Goal: Information Seeking & Learning: Find specific page/section

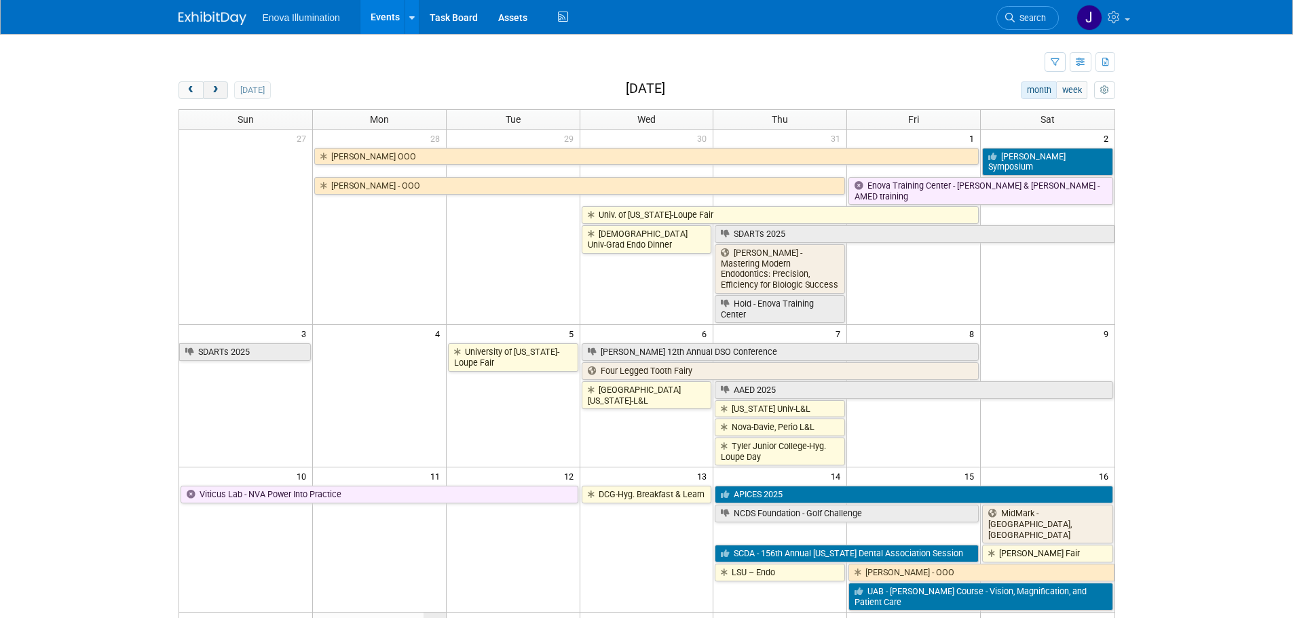
click at [225, 86] on button "next" at bounding box center [215, 90] width 25 height 18
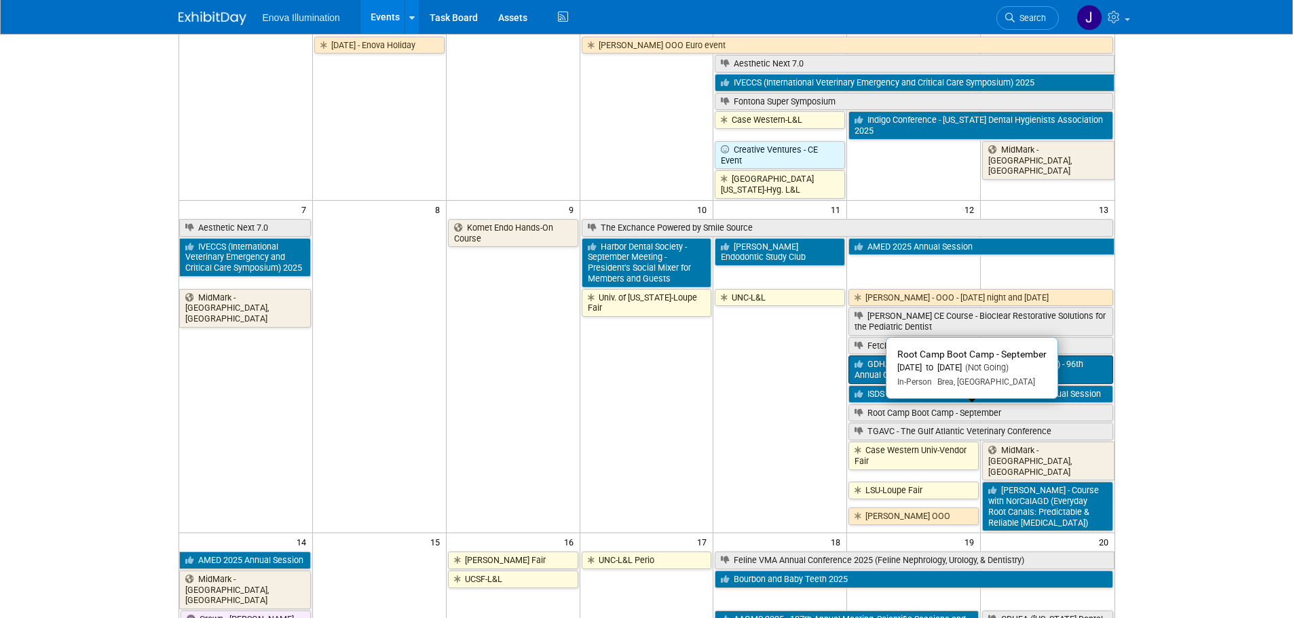
scroll to position [68, 0]
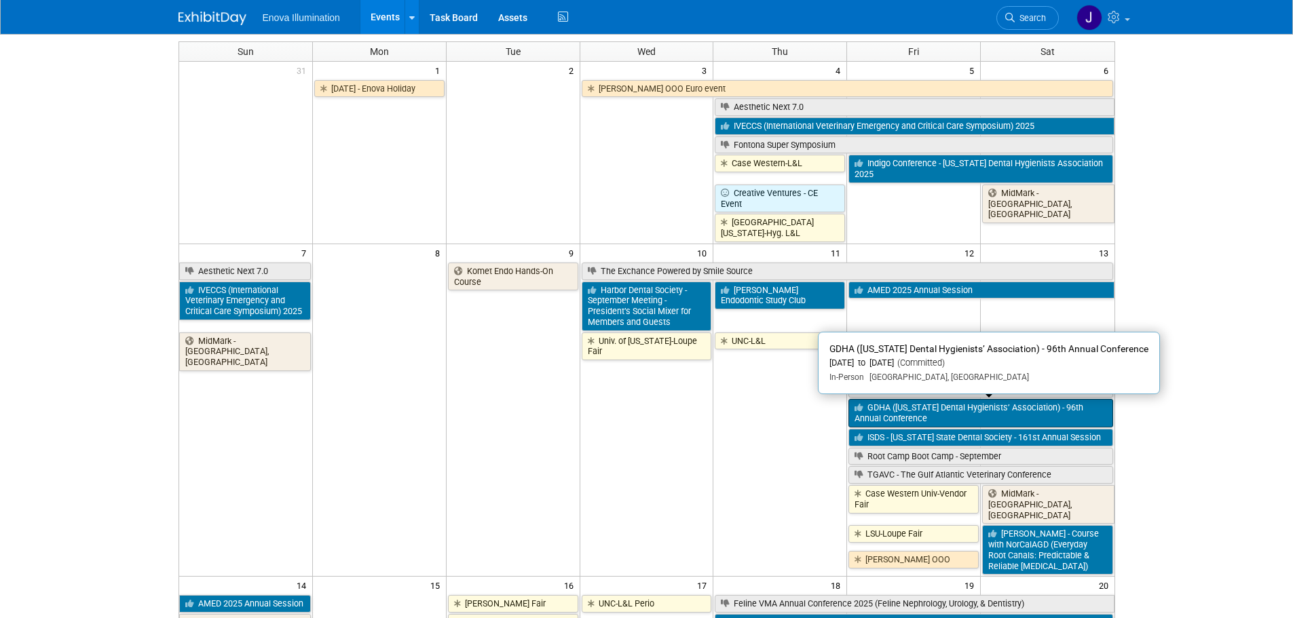
click at [884, 407] on link "GDHA (Georgia Dental Hygienists’ Association) - 96th Annual Conference" at bounding box center [980, 413] width 264 height 28
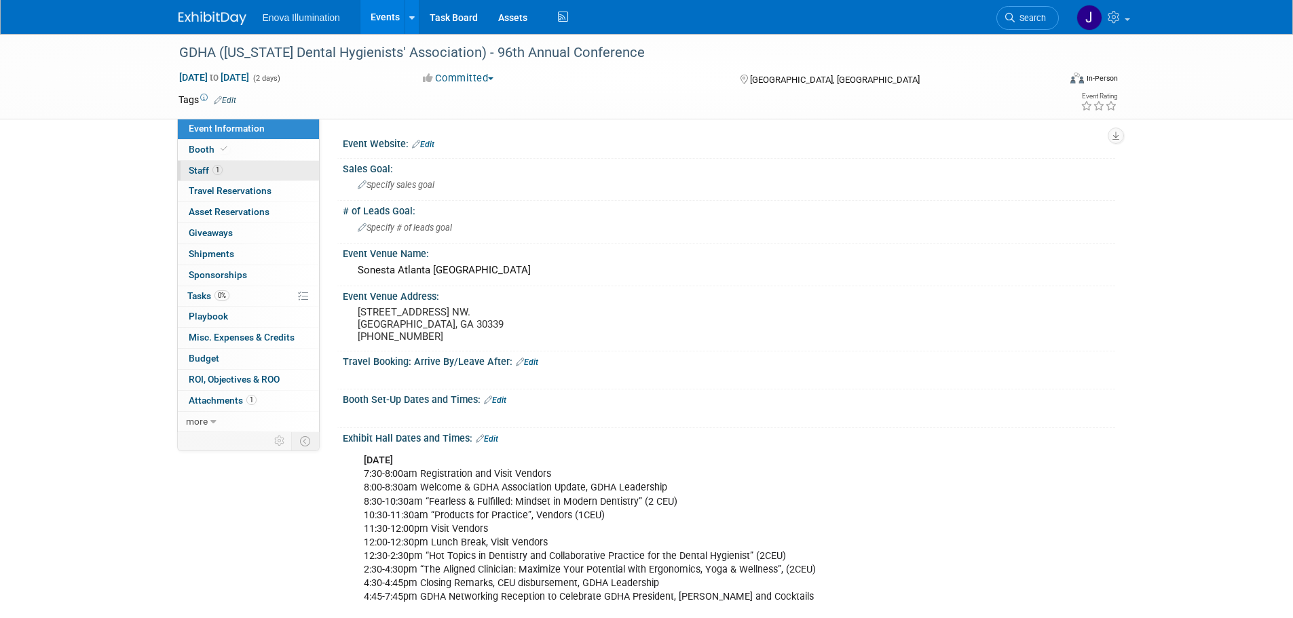
click at [190, 169] on span "Staff 1" at bounding box center [206, 170] width 34 height 11
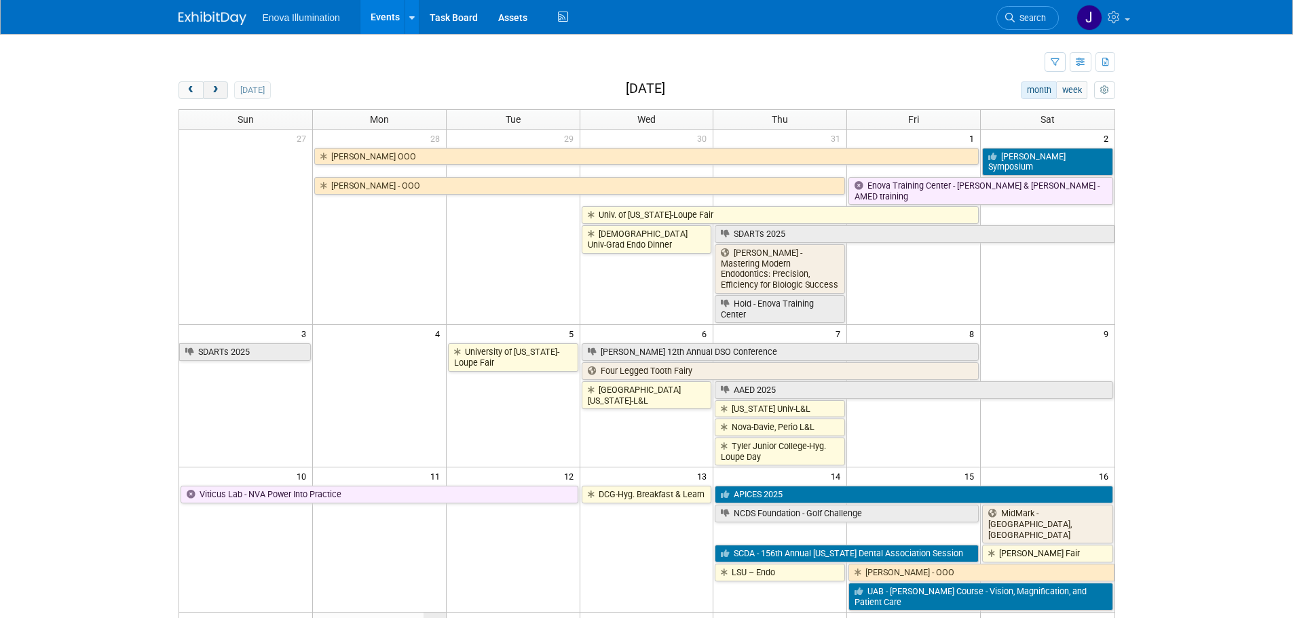
click at [212, 86] on span "next" at bounding box center [215, 90] width 10 height 9
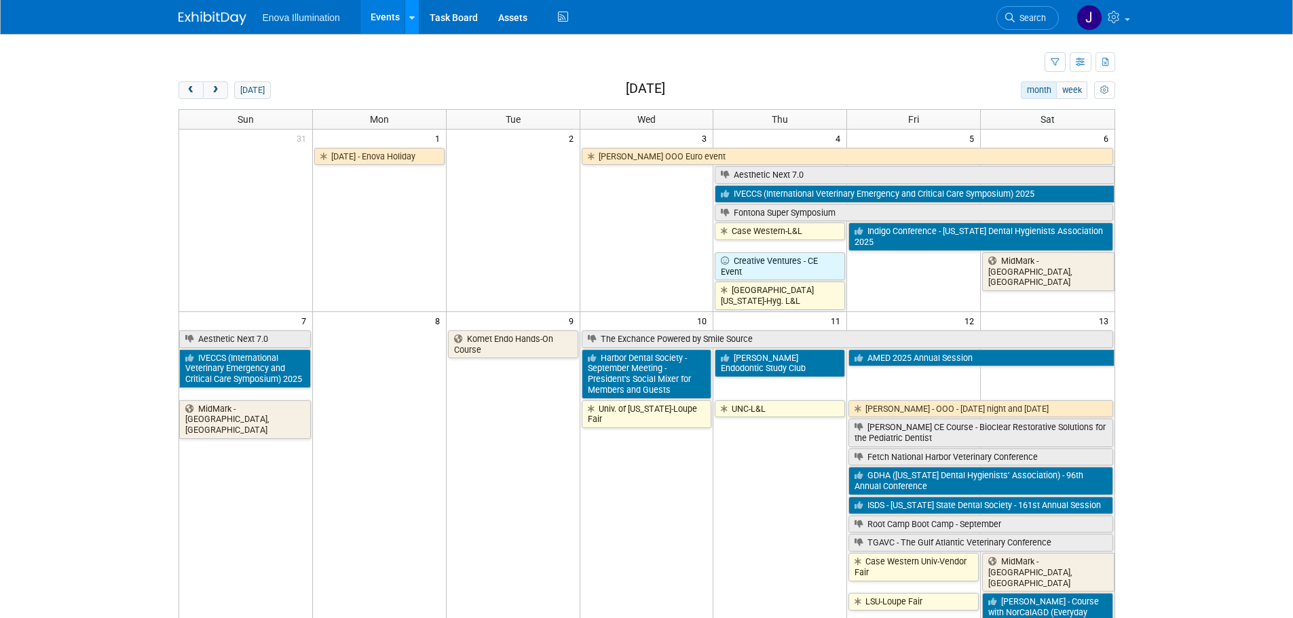
click at [415, 22] on link at bounding box center [412, 17] width 14 height 34
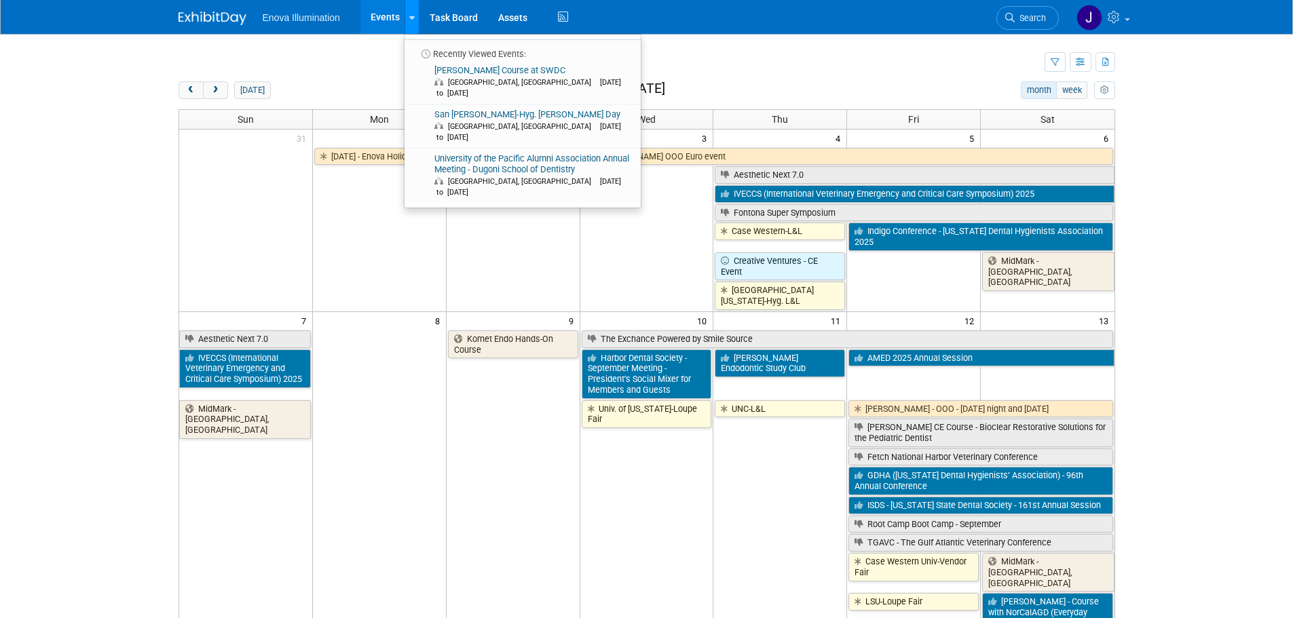
click at [415, 22] on link at bounding box center [412, 17] width 14 height 34
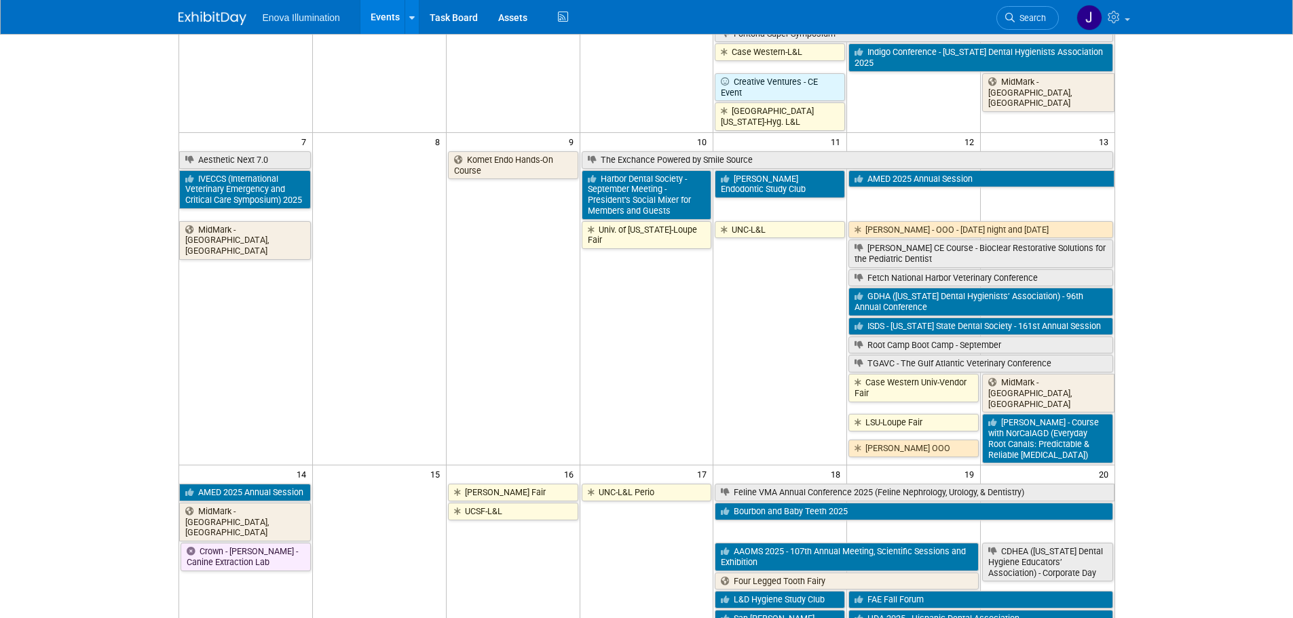
scroll to position [204, 0]
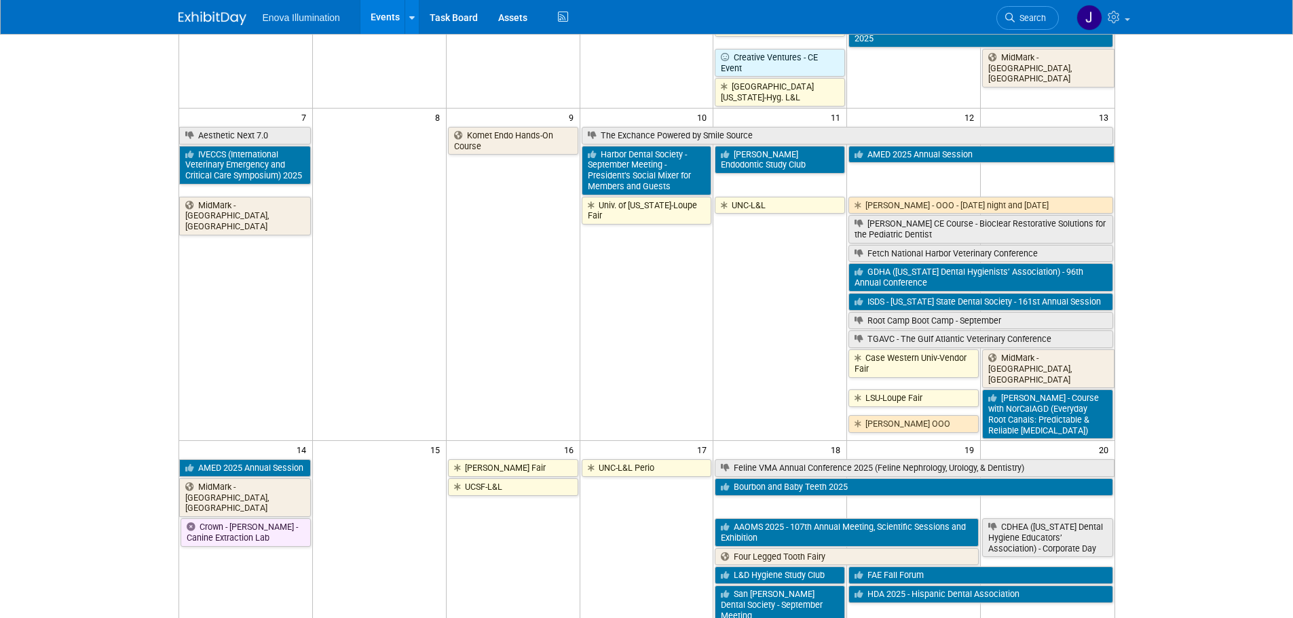
click at [1041, 17] on span "Search" at bounding box center [1030, 18] width 31 height 10
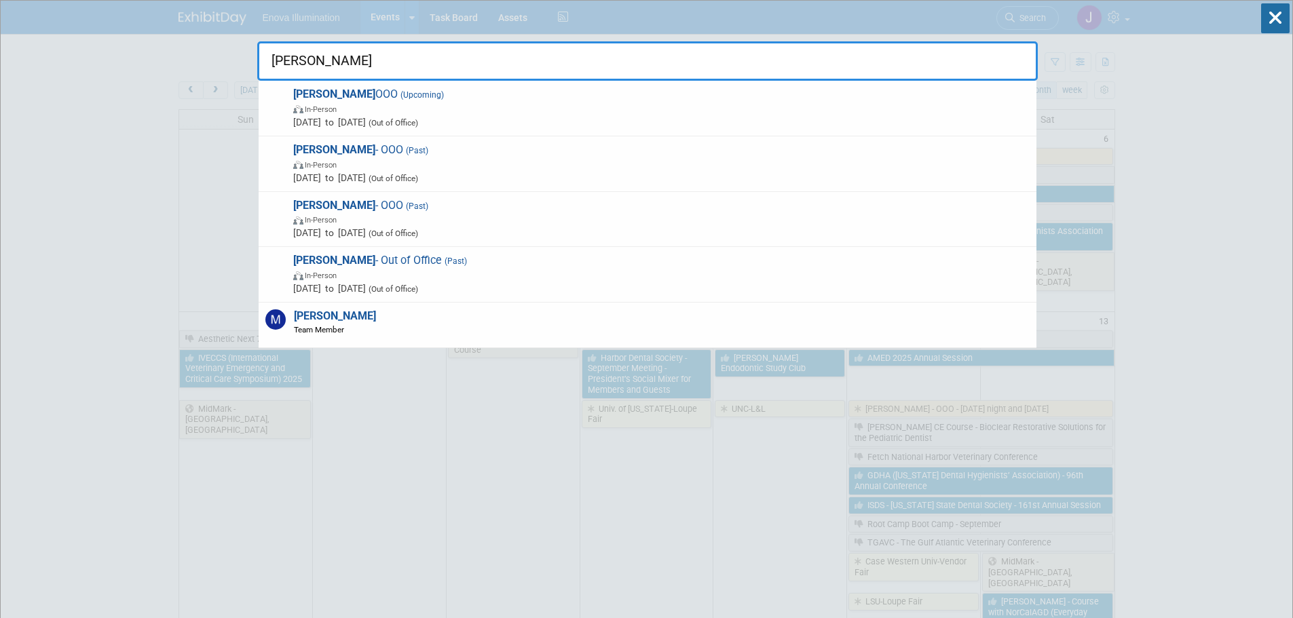
type input "max zid"
drag, startPoint x: 484, startPoint y: 63, endPoint x: 126, endPoint y: 64, distance: 357.7
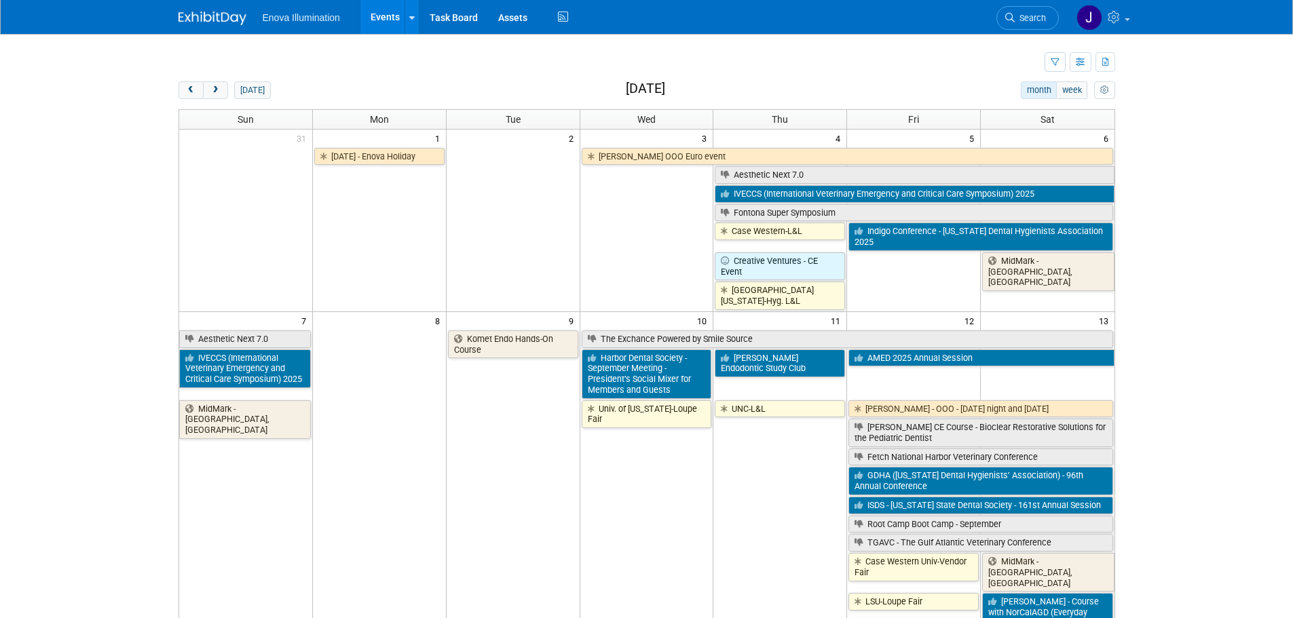
drag, startPoint x: 1039, startPoint y: 25, endPoint x: 995, endPoint y: 26, distance: 44.1
click at [1038, 25] on link "Search" at bounding box center [1027, 18] width 62 height 24
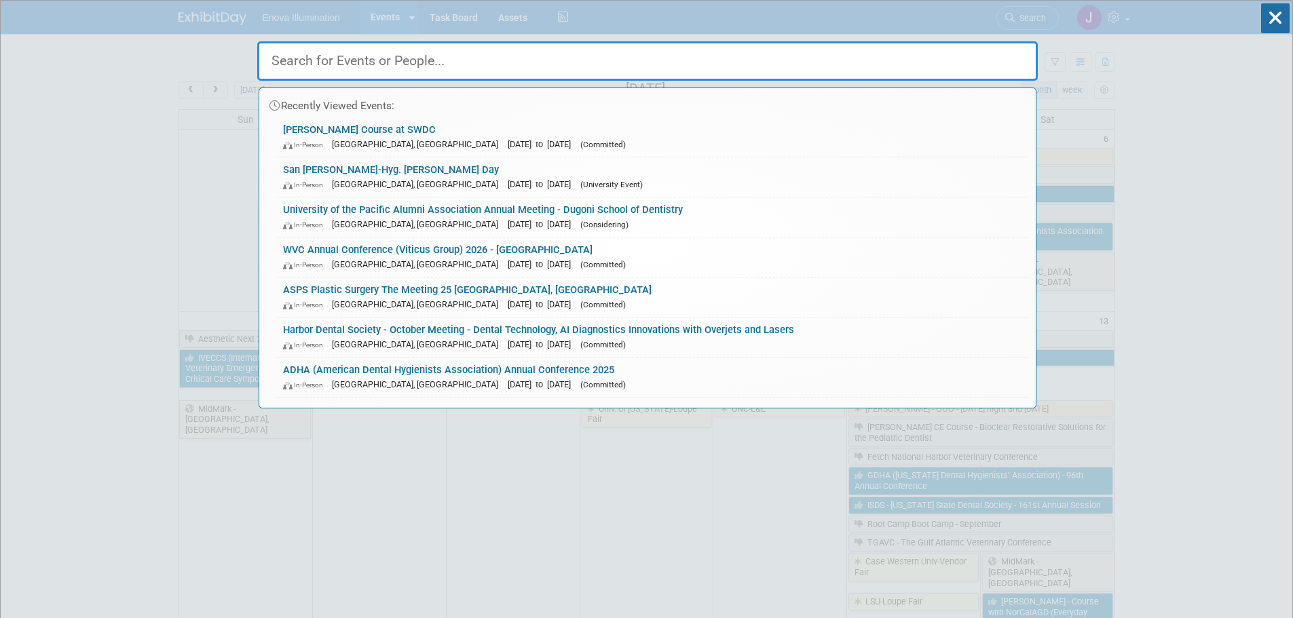
click at [477, 64] on input "text" at bounding box center [647, 60] width 781 height 39
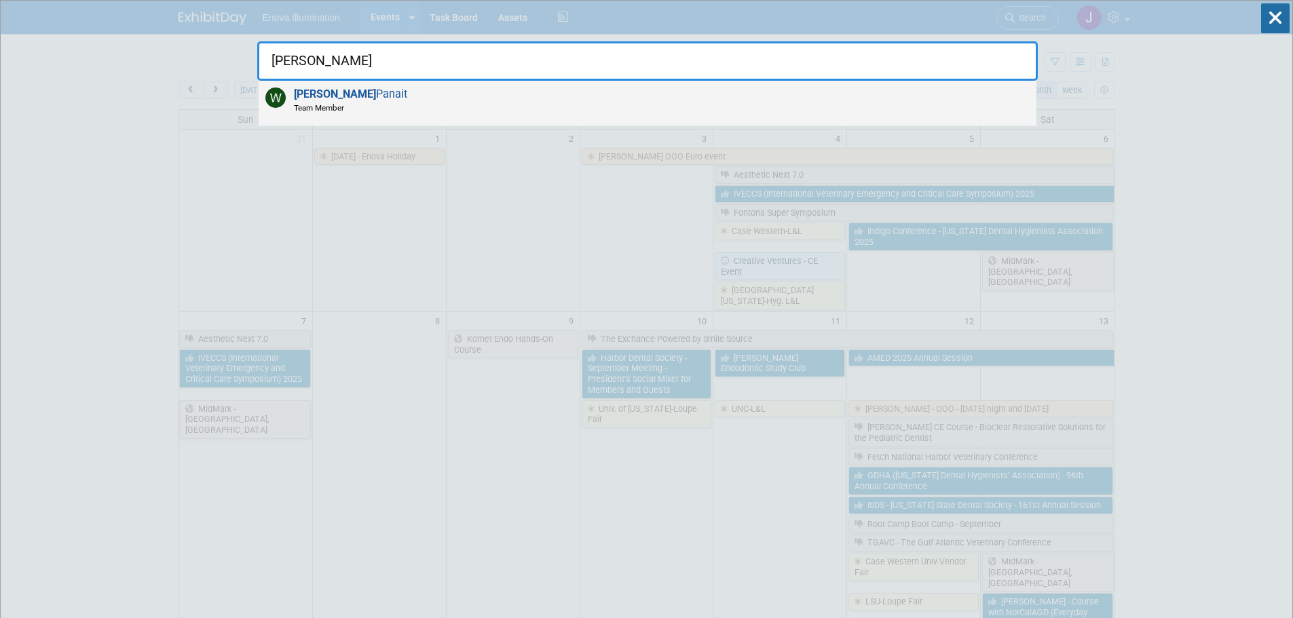
click at [441, 96] on div "Walter Panait Team Member" at bounding box center [648, 103] width 778 height 45
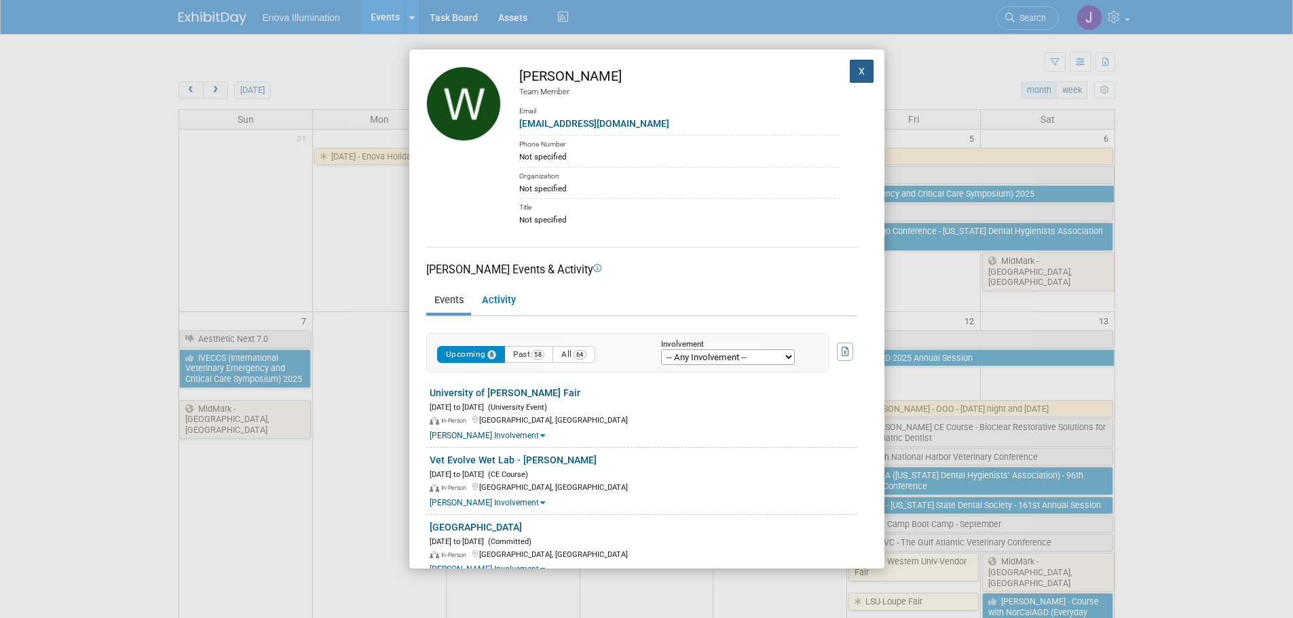
click at [852, 71] on button "X" at bounding box center [862, 71] width 24 height 23
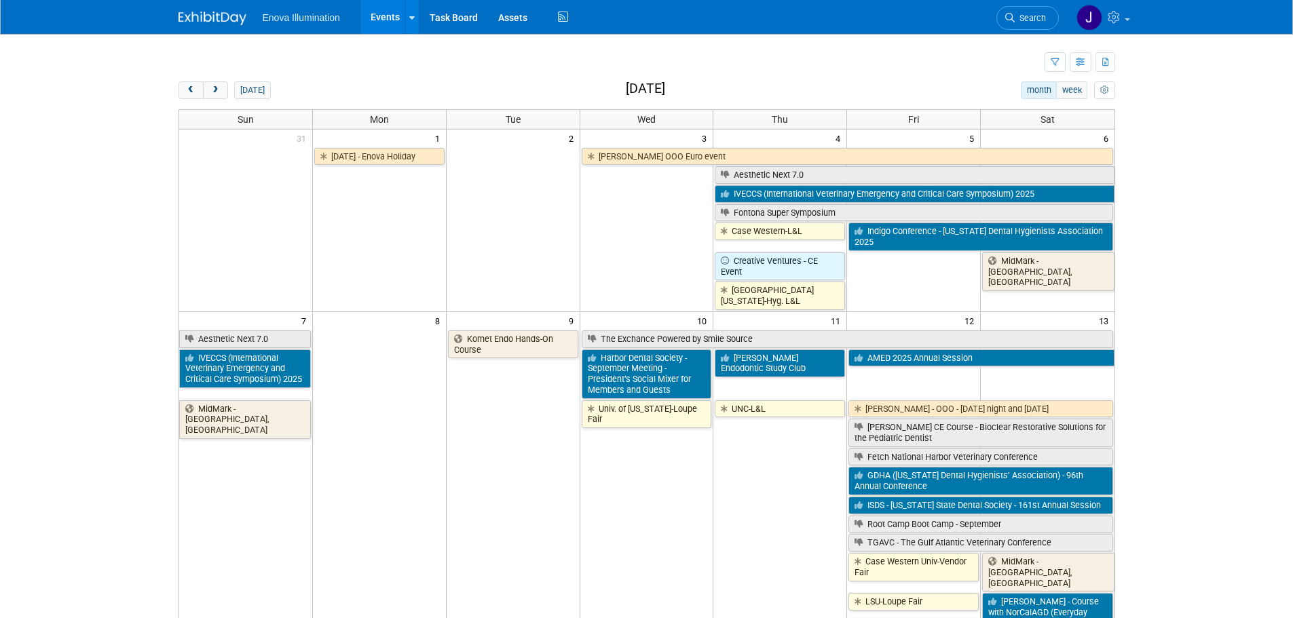
click at [1011, 21] on icon at bounding box center [1010, 18] width 10 height 10
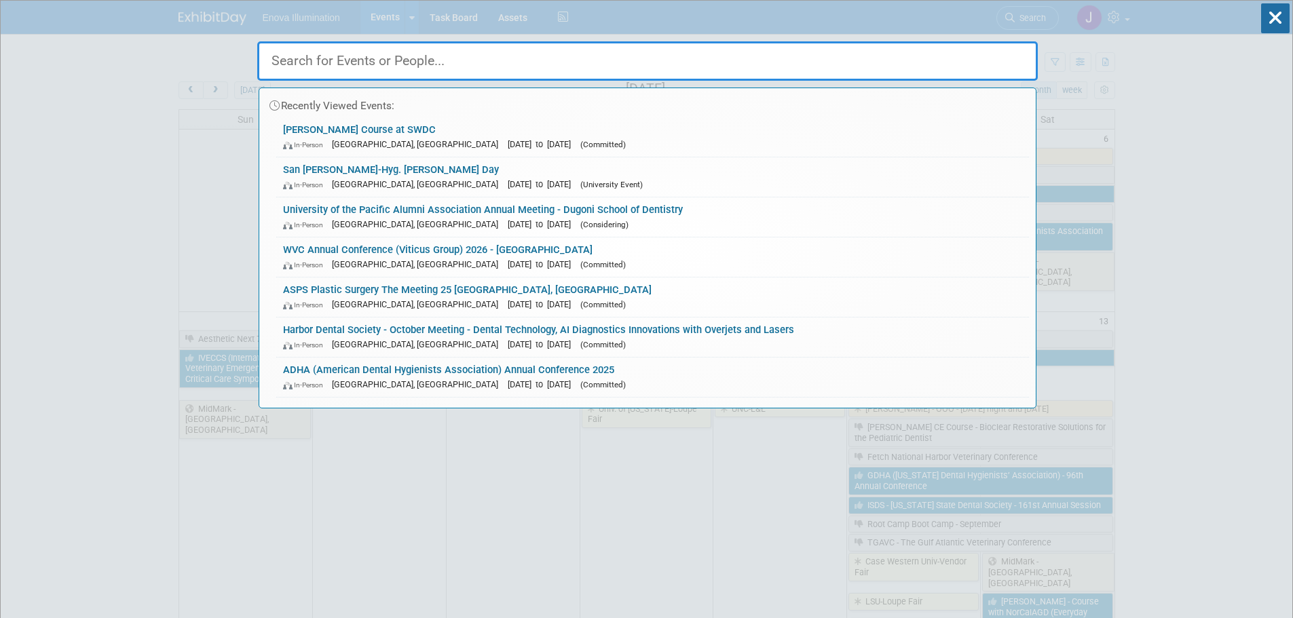
click at [664, 69] on input "text" at bounding box center [647, 60] width 781 height 39
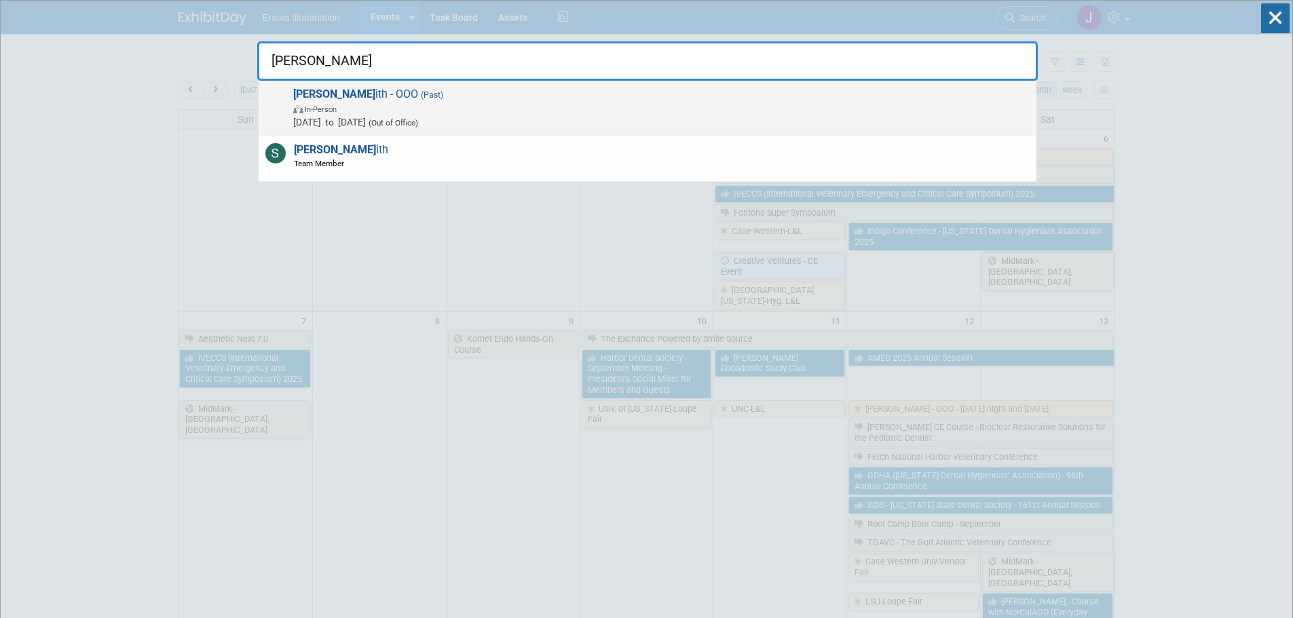
click at [390, 104] on span "In-Person" at bounding box center [661, 109] width 736 height 14
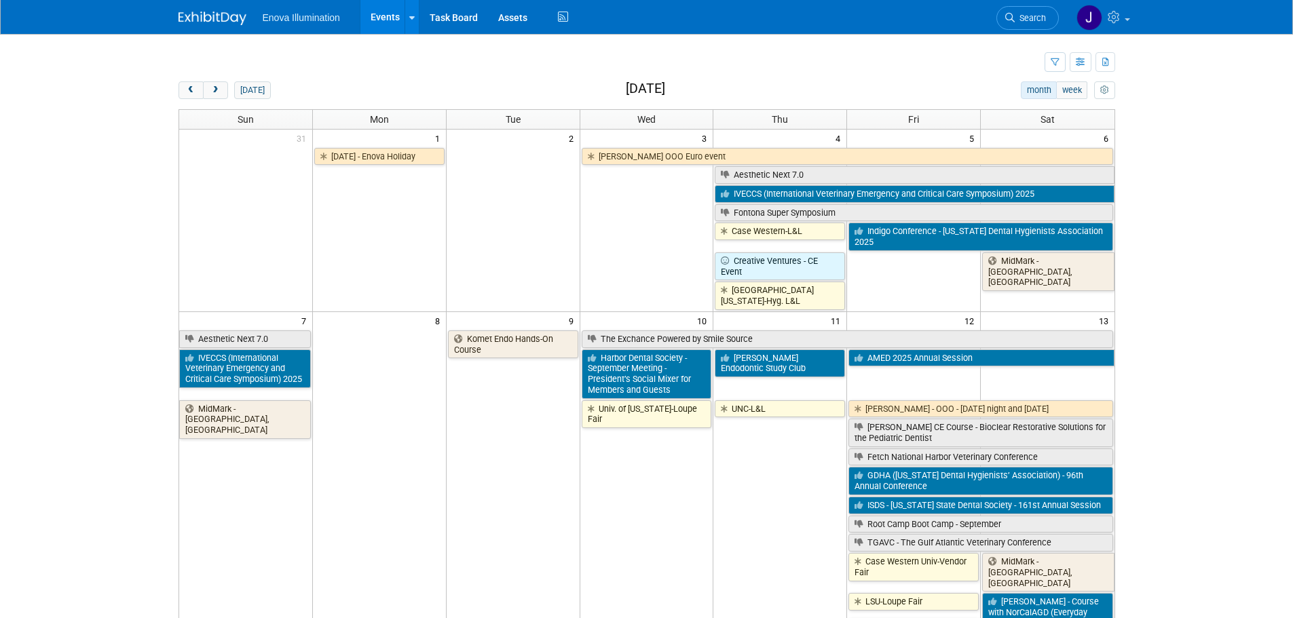
click at [1033, 6] on link "Search" at bounding box center [1027, 18] width 62 height 24
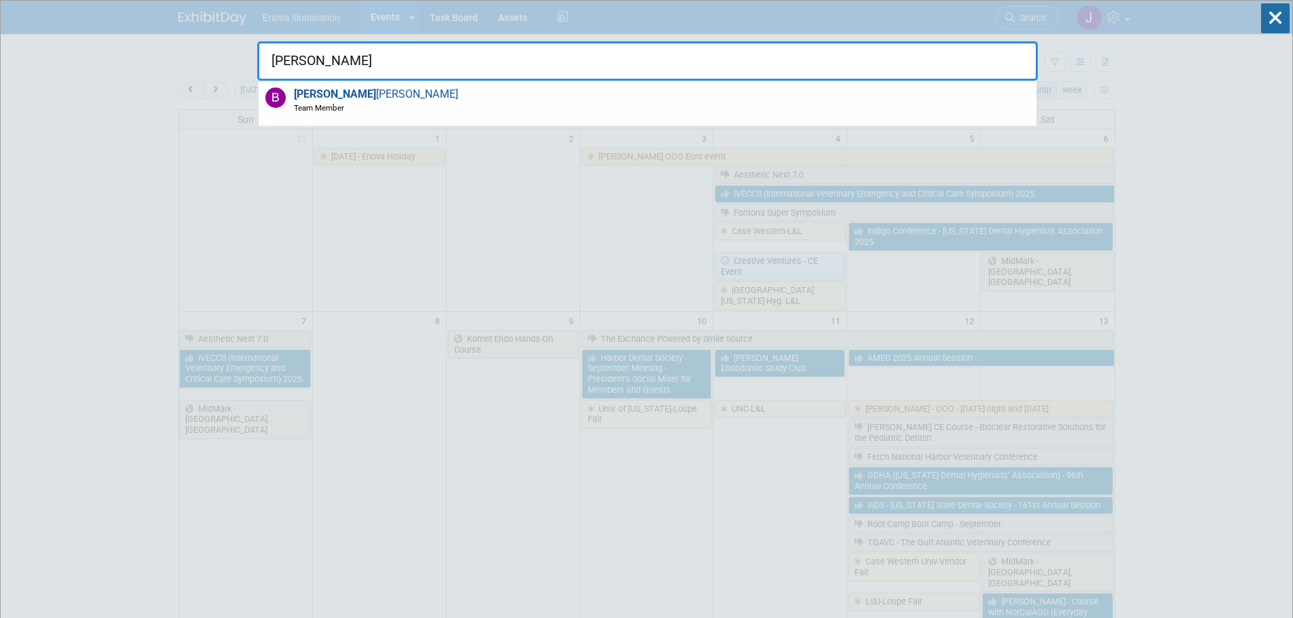
click at [476, 113] on div "Bryan Bertotti Team Member" at bounding box center [648, 103] width 778 height 45
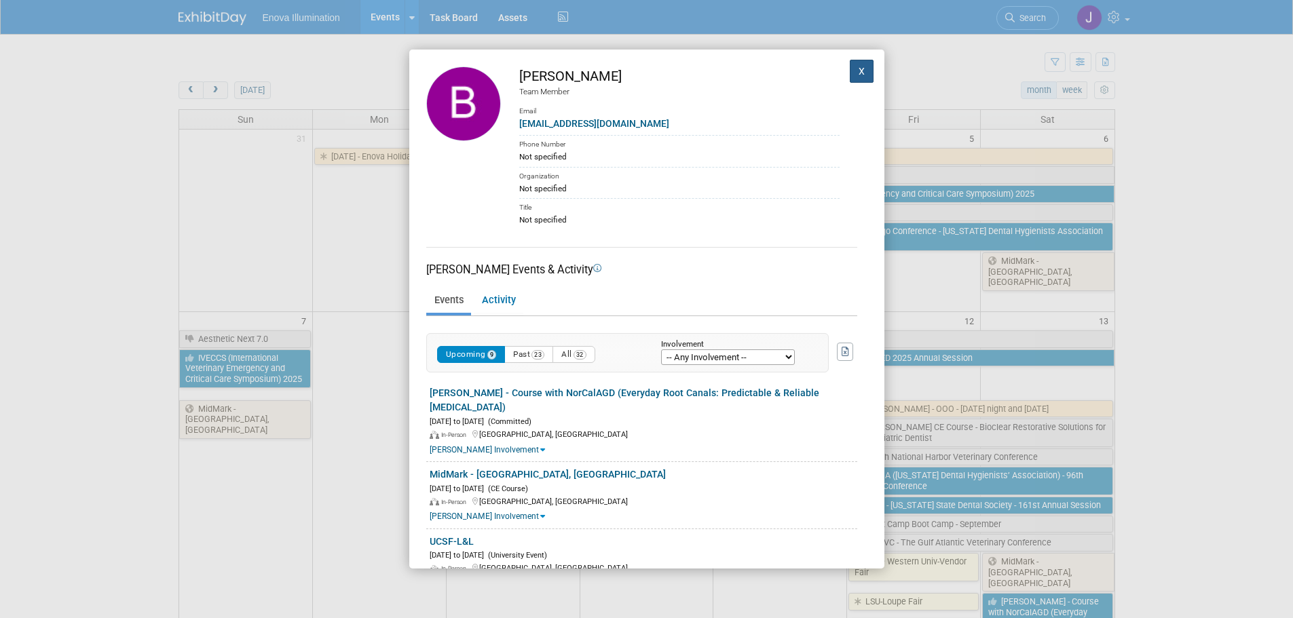
click at [859, 80] on button "X" at bounding box center [862, 71] width 24 height 23
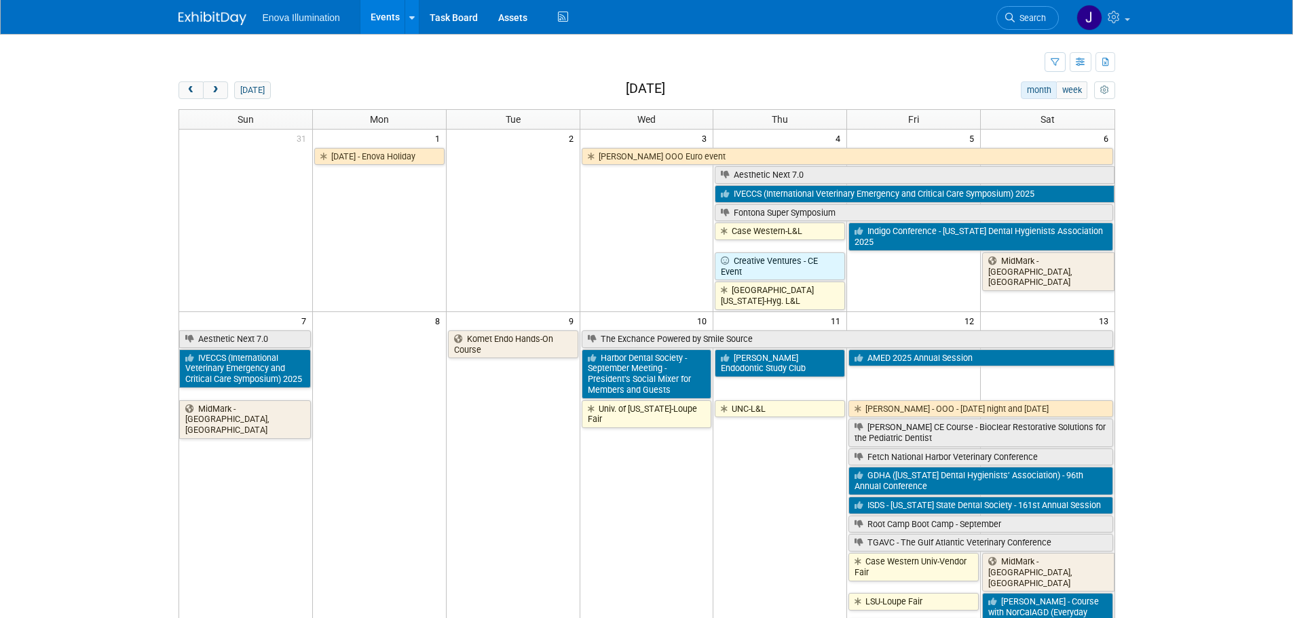
drag, startPoint x: 1022, startPoint y: 33, endPoint x: 994, endPoint y: 26, distance: 28.2
click at [1012, 30] on div "Enova Illumination Events Recently Viewed Events: Dr. Fleury's Course at SWDC D…" at bounding box center [647, 17] width 937 height 34
click at [1007, 15] on icon at bounding box center [1010, 18] width 10 height 10
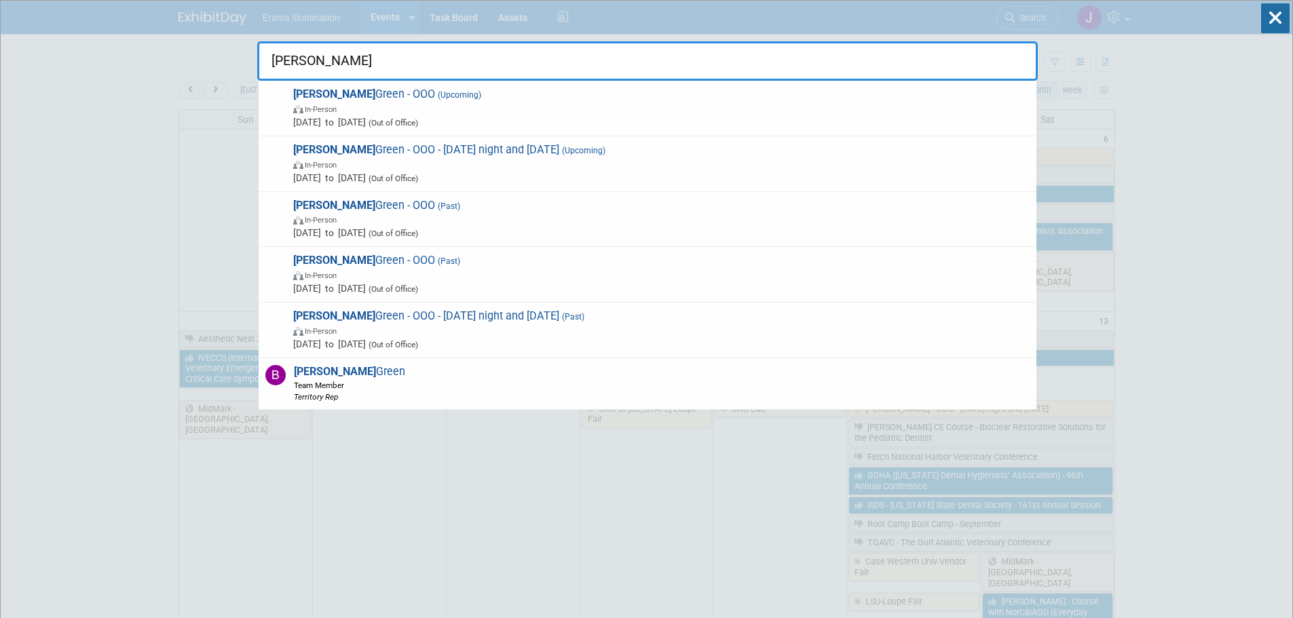
click at [326, 64] on input "Bailey" at bounding box center [647, 60] width 781 height 39
click at [327, 62] on input "Bailey" at bounding box center [647, 60] width 781 height 39
click at [328, 59] on input "Bailey" at bounding box center [647, 60] width 781 height 39
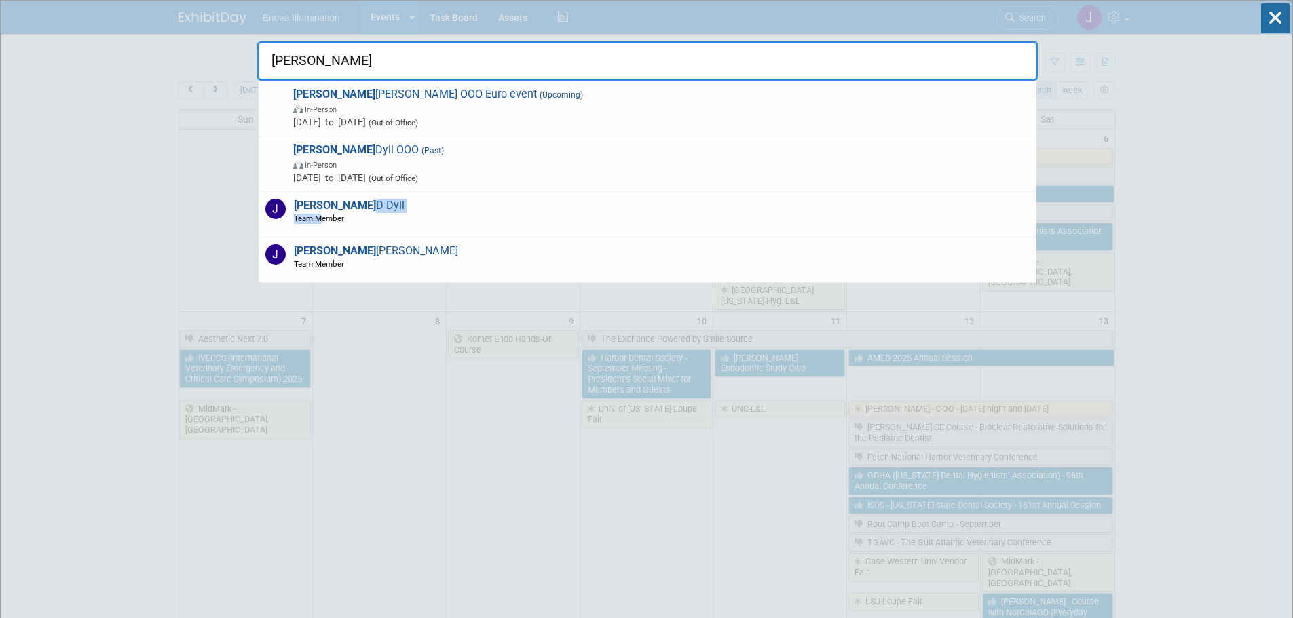
click at [317, 211] on span "Jeff D Dyll Team Member" at bounding box center [347, 212] width 115 height 26
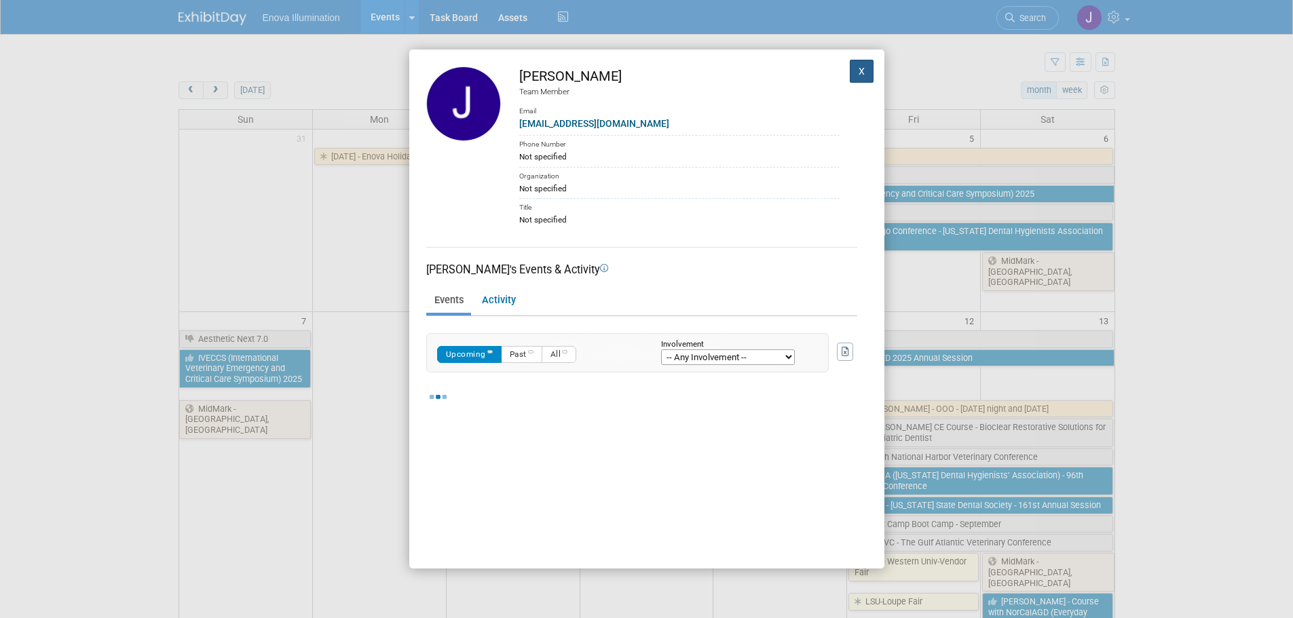
click at [850, 67] on button "X" at bounding box center [862, 71] width 24 height 23
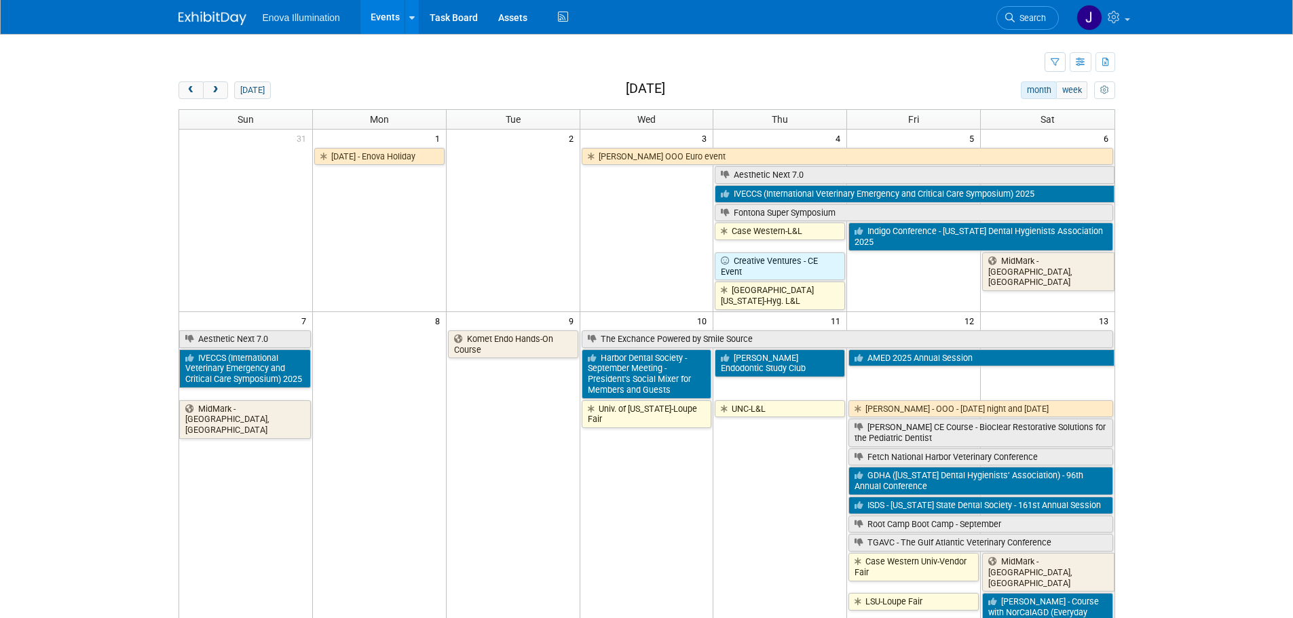
click at [1024, 16] on span "Search" at bounding box center [1030, 18] width 31 height 10
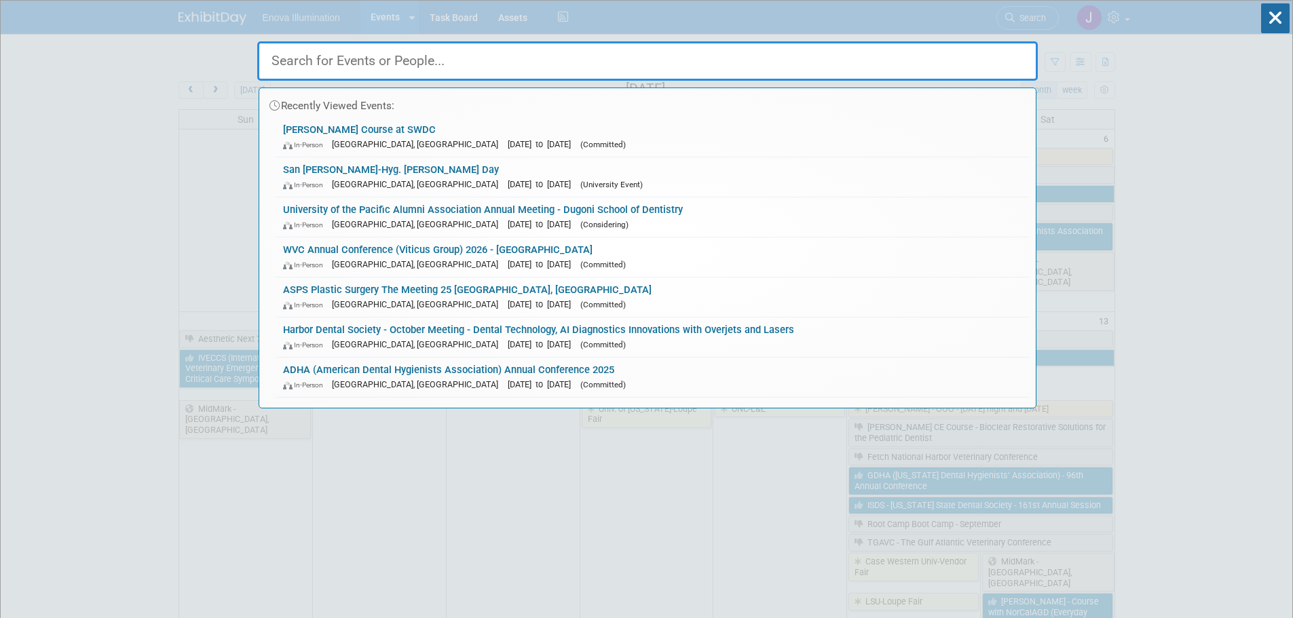
click at [675, 61] on input "text" at bounding box center [647, 60] width 781 height 39
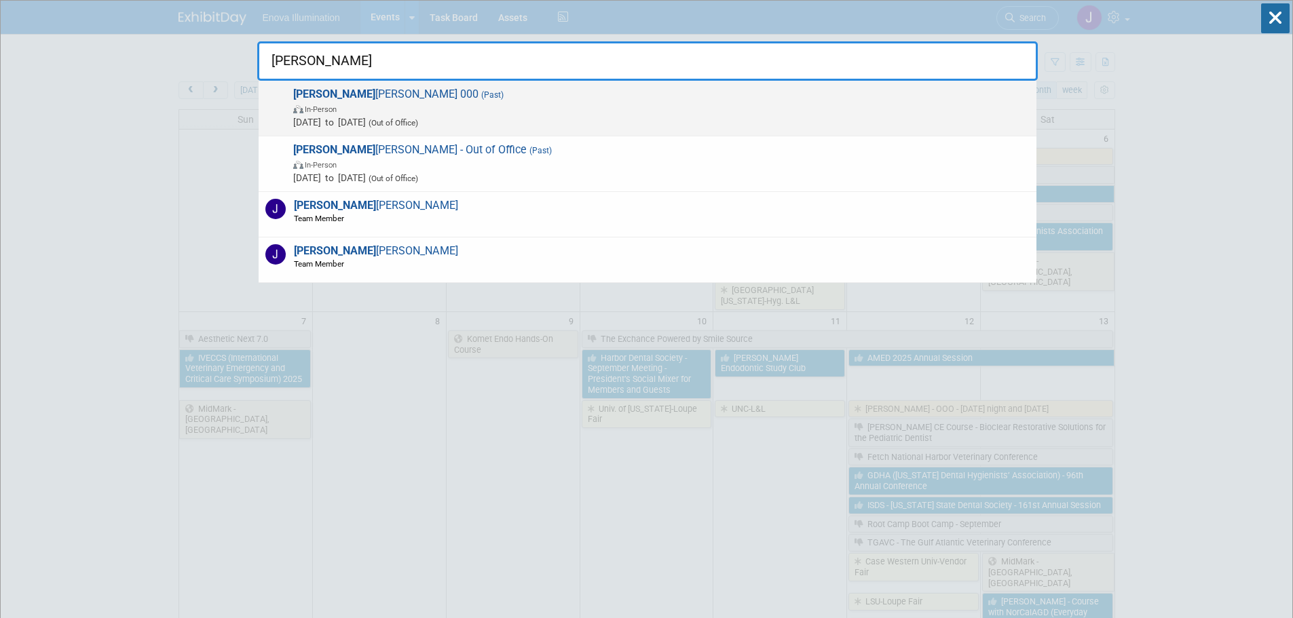
click at [443, 104] on span "In-Person" at bounding box center [661, 109] width 736 height 14
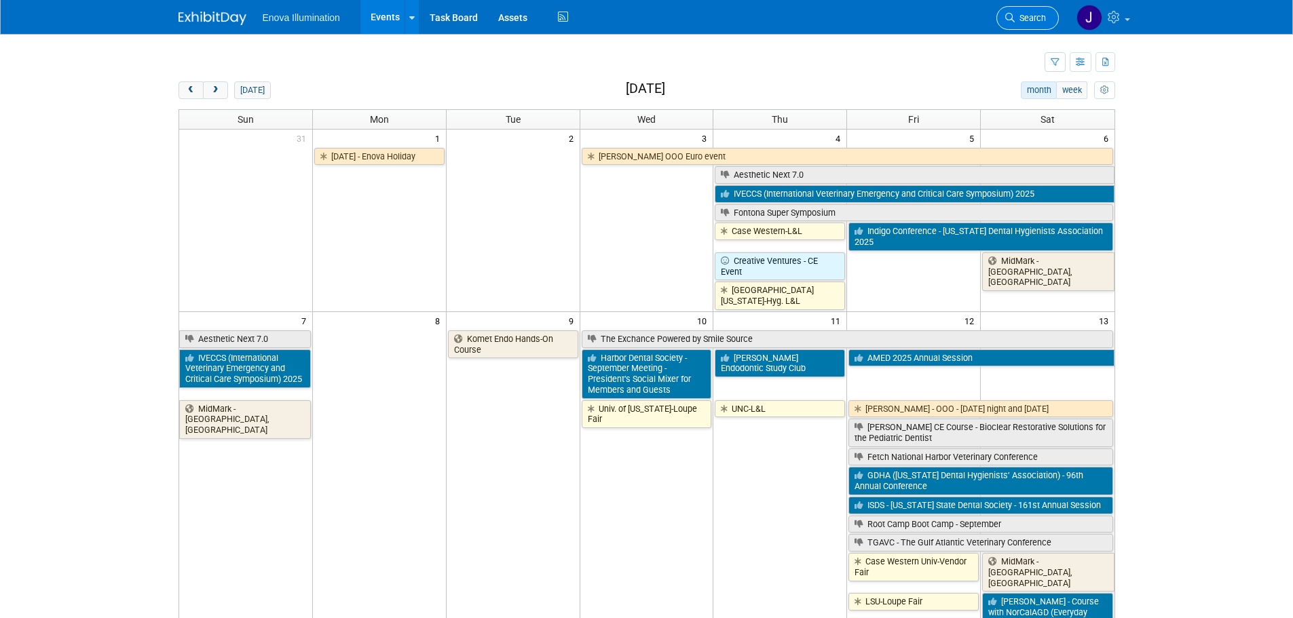
drag, startPoint x: 1027, startPoint y: 18, endPoint x: 996, endPoint y: 16, distance: 30.6
click at [1026, 18] on span "Search" at bounding box center [1030, 18] width 31 height 10
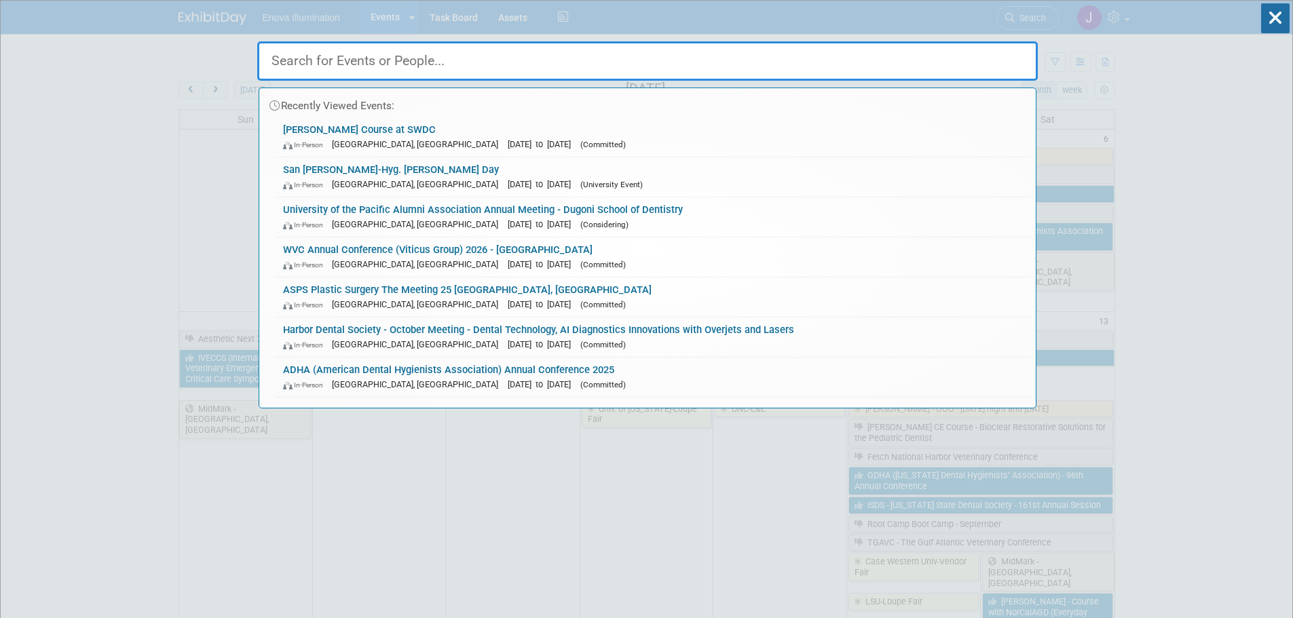
type input "z"
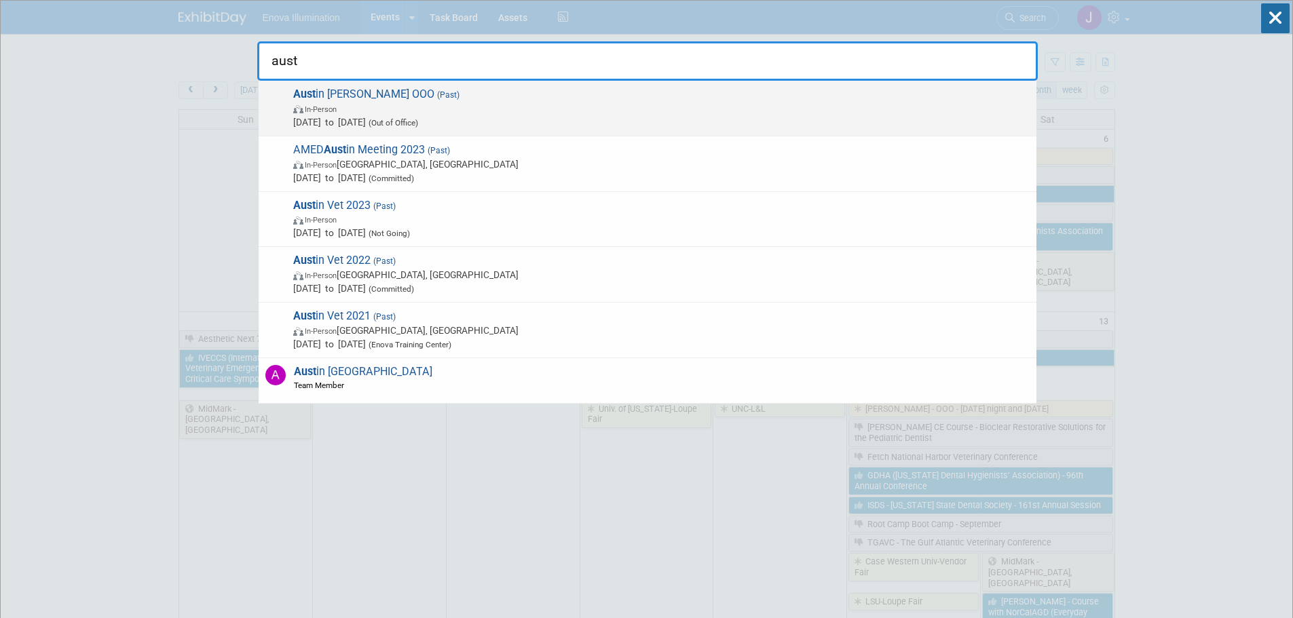
type input "aust"
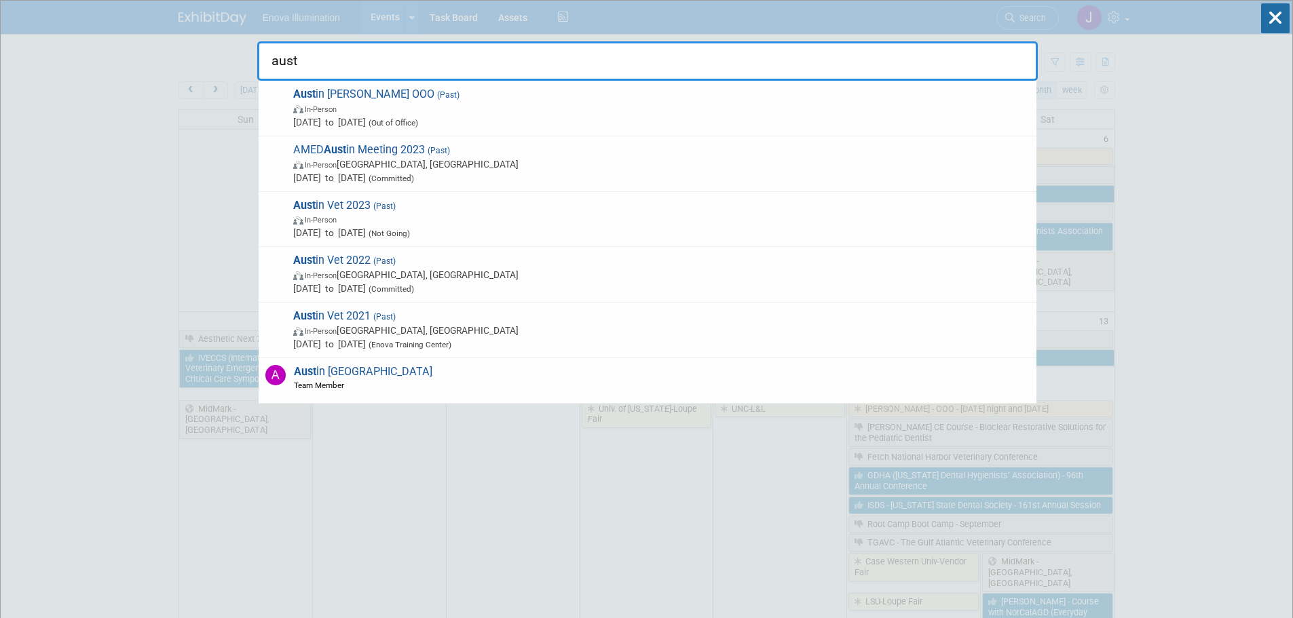
click at [434, 98] on span "(Past)" at bounding box center [446, 95] width 25 height 10
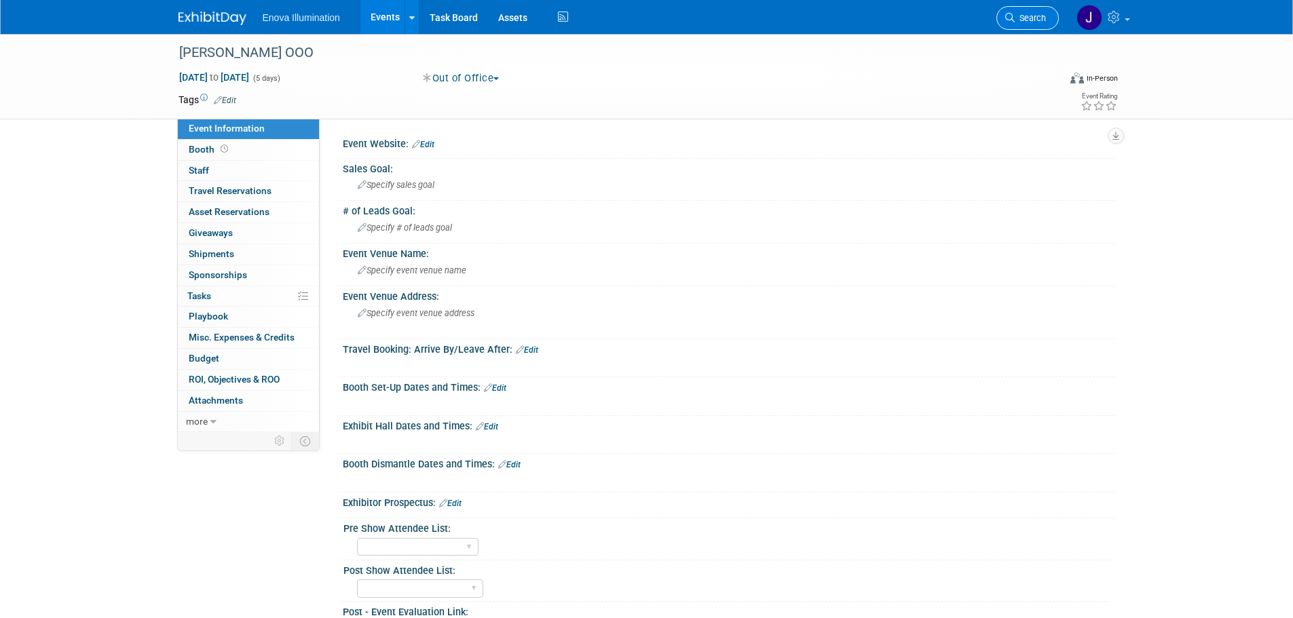
click at [1016, 18] on span "Search" at bounding box center [1030, 18] width 31 height 10
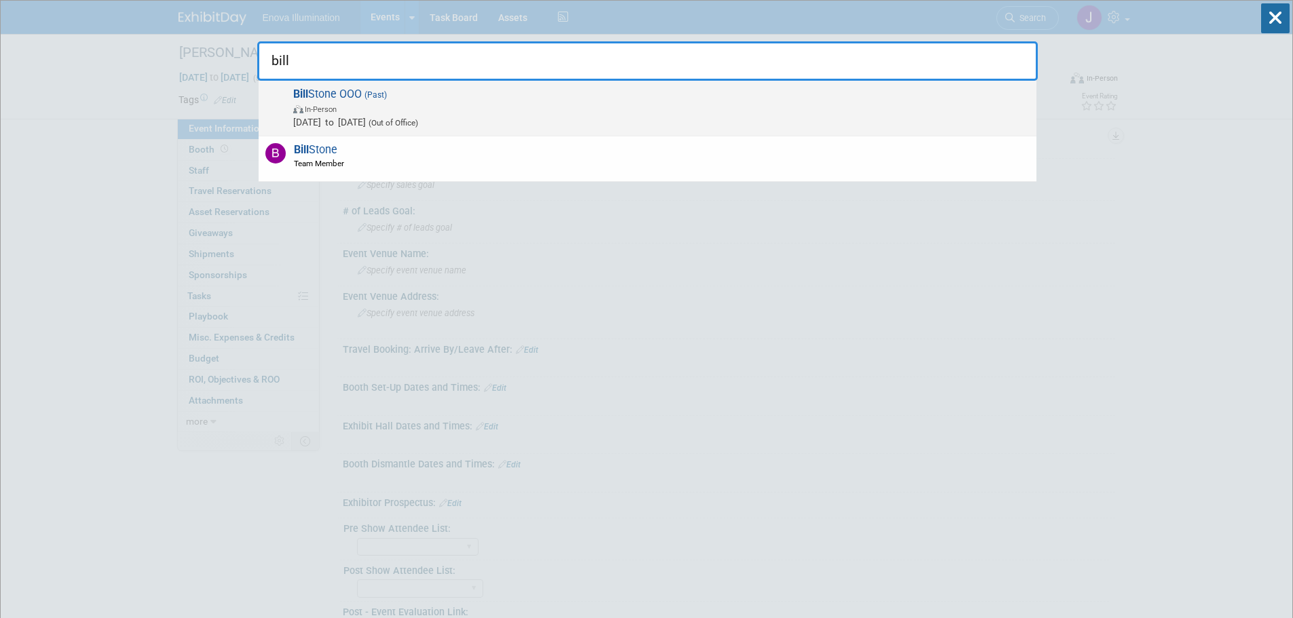
type input "bill"
click at [624, 119] on span "Mar 6, 2025 to Mar 10, 2025 (Out of Office)" at bounding box center [661, 122] width 736 height 14
